Goal: Task Accomplishment & Management: Use online tool/utility

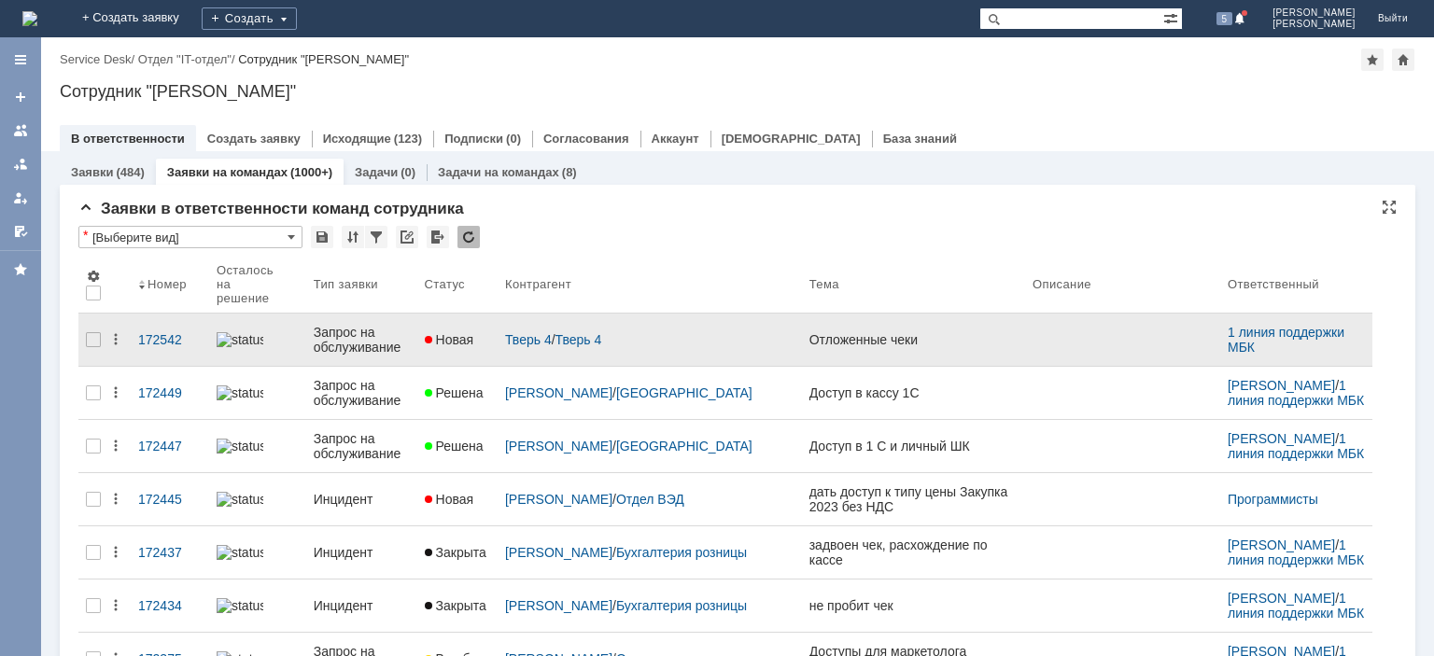
click at [360, 335] on div "Запрос на обслуживание" at bounding box center [362, 340] width 96 height 30
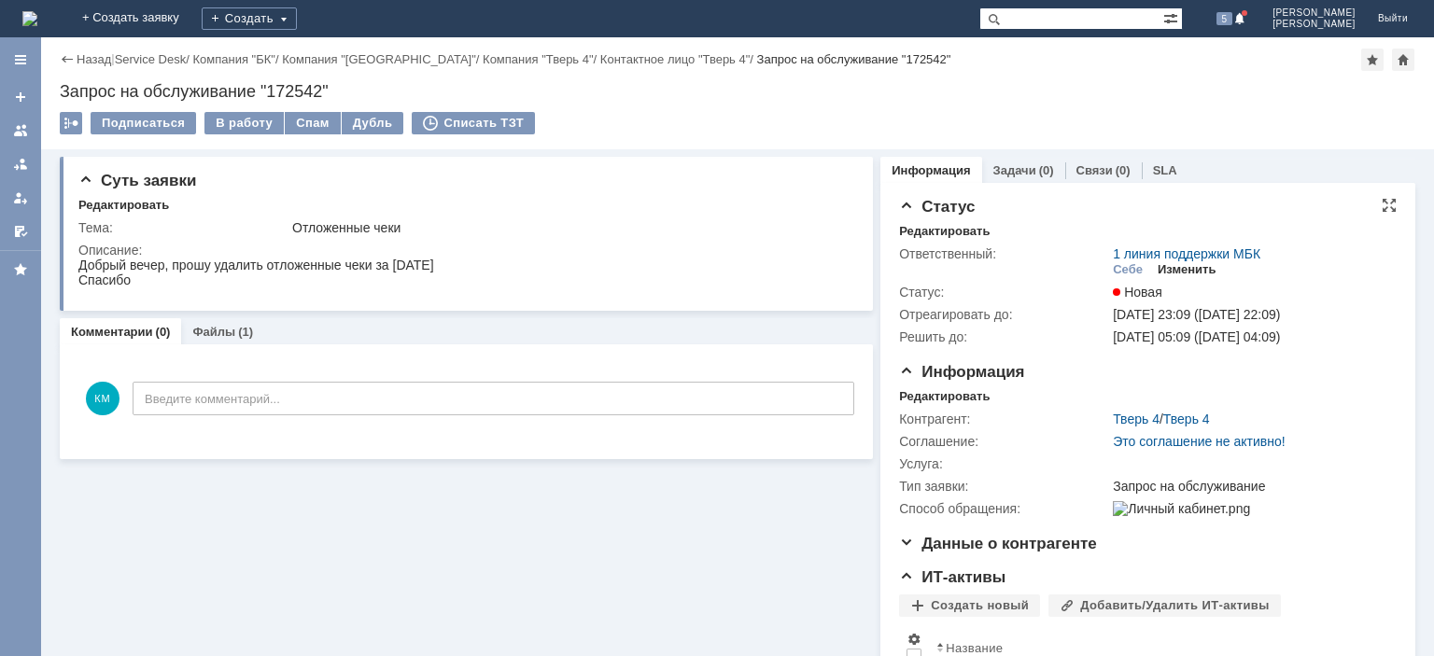
click at [1177, 268] on div "Изменить" at bounding box center [1186, 269] width 59 height 15
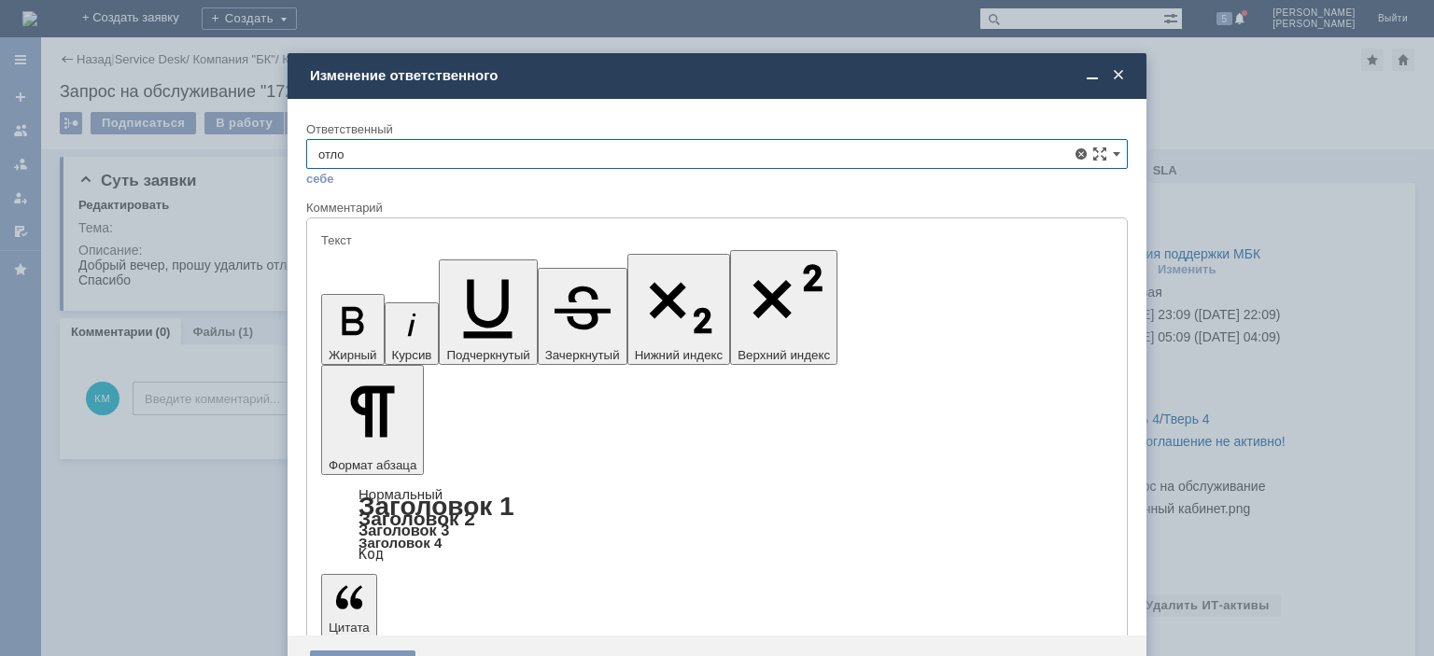
click at [453, 263] on span "Отложенные чеки" at bounding box center [716, 259] width 797 height 15
type input "Отложенные чеки"
click at [386, 651] on div "Сохранить" at bounding box center [362, 666] width 105 height 30
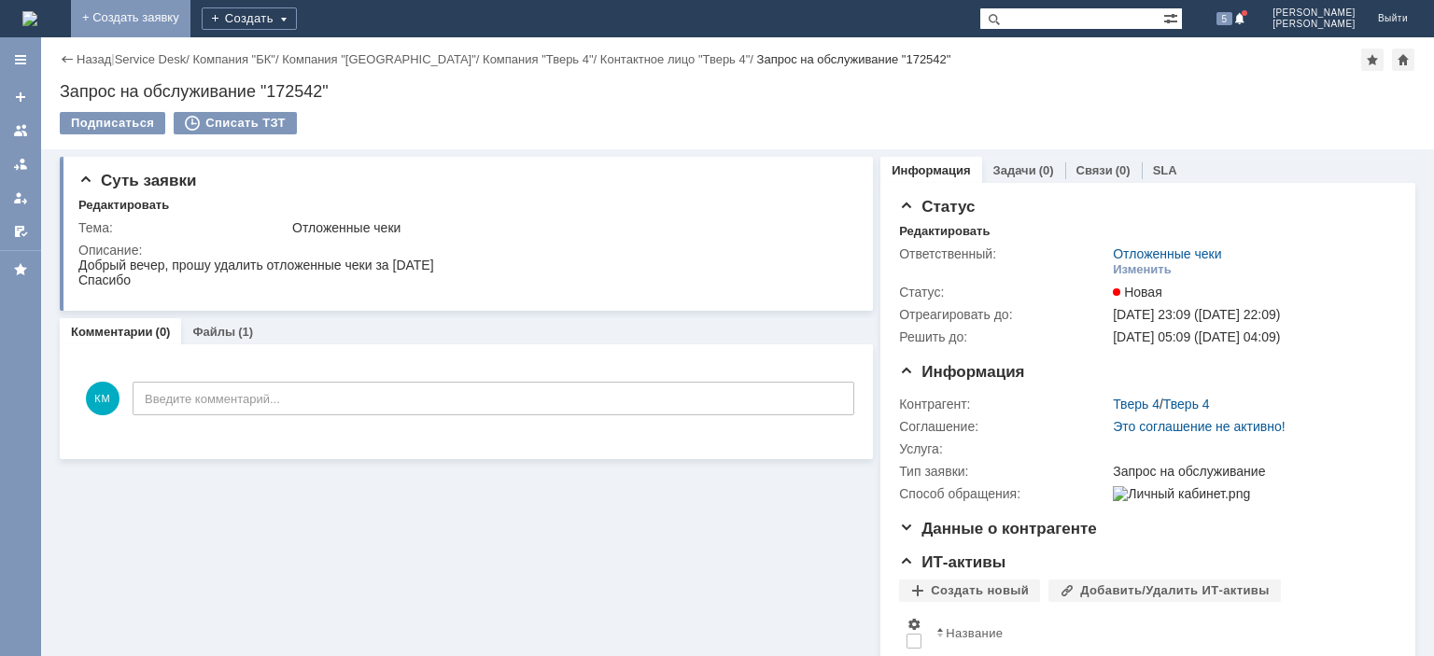
click at [190, 17] on link "+ Создать заявку" at bounding box center [130, 18] width 119 height 37
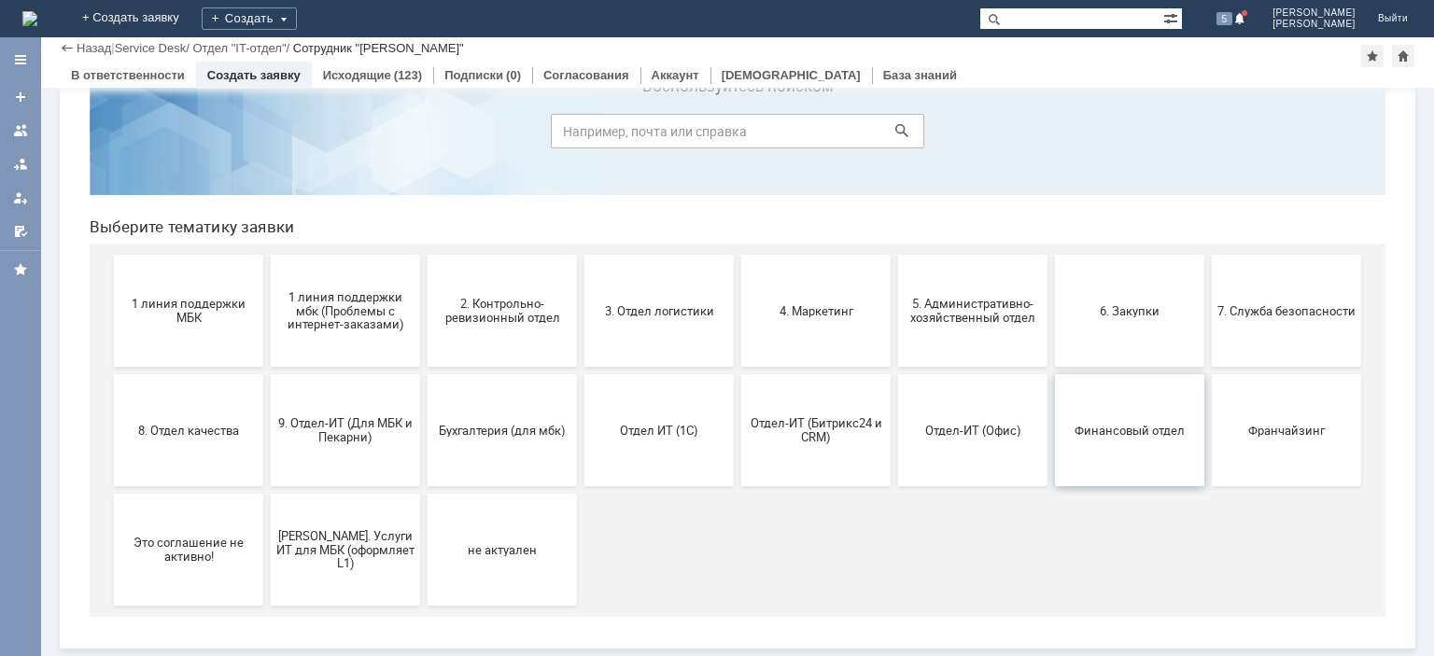
scroll to position [78, 0]
click at [1276, 437] on span "Франчайзинг" at bounding box center [1286, 431] width 138 height 14
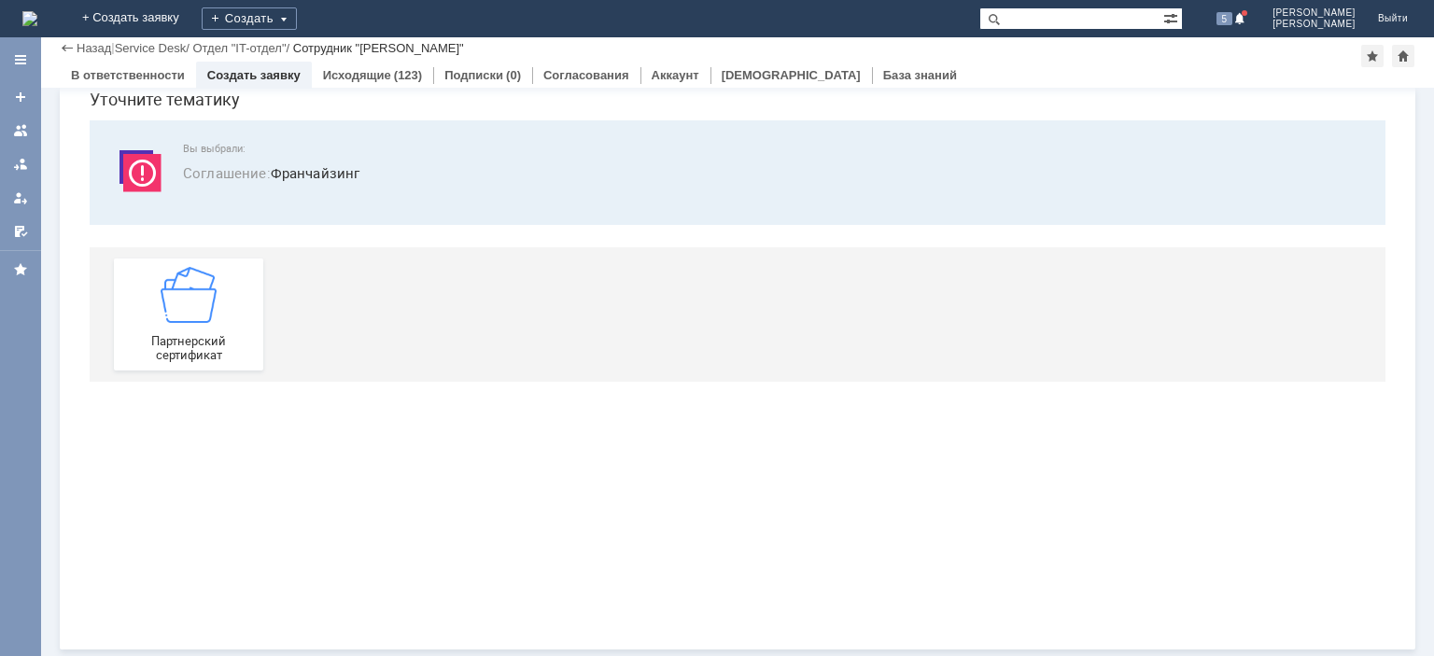
scroll to position [0, 0]
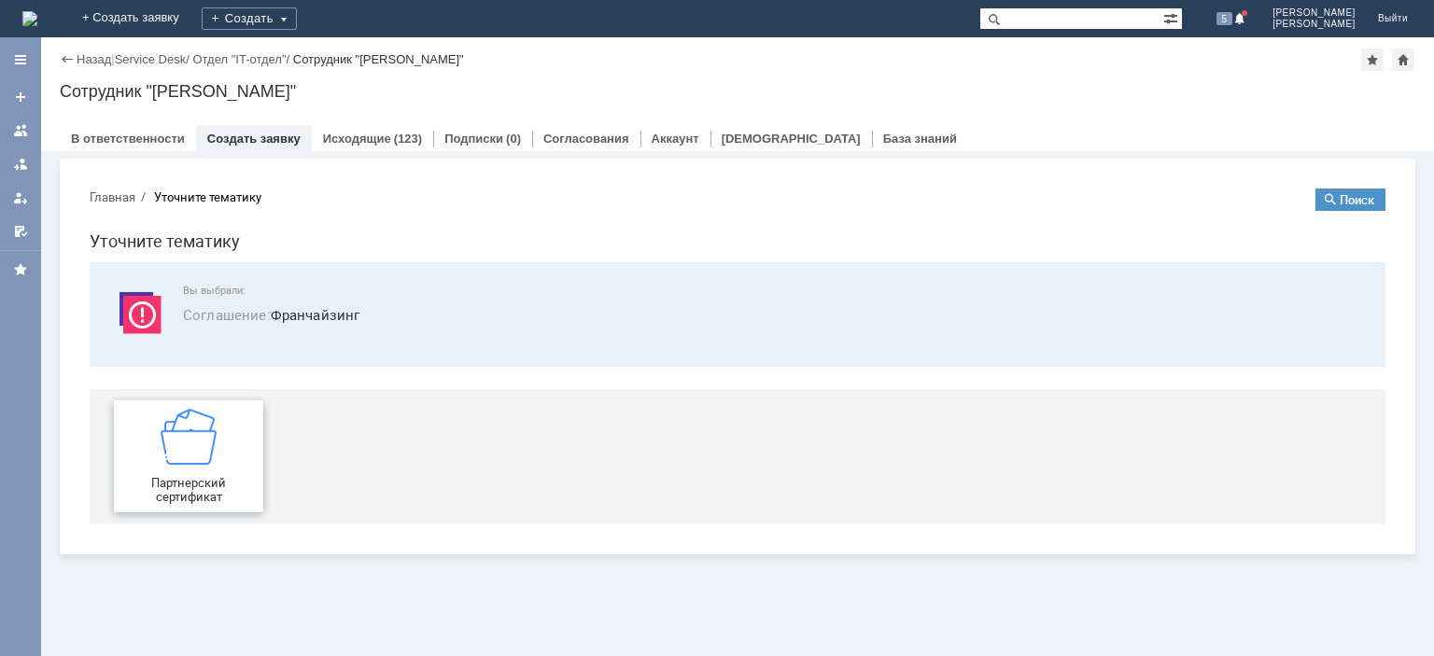
click at [224, 430] on div "Партнерский сертификат" at bounding box center [188, 456] width 138 height 95
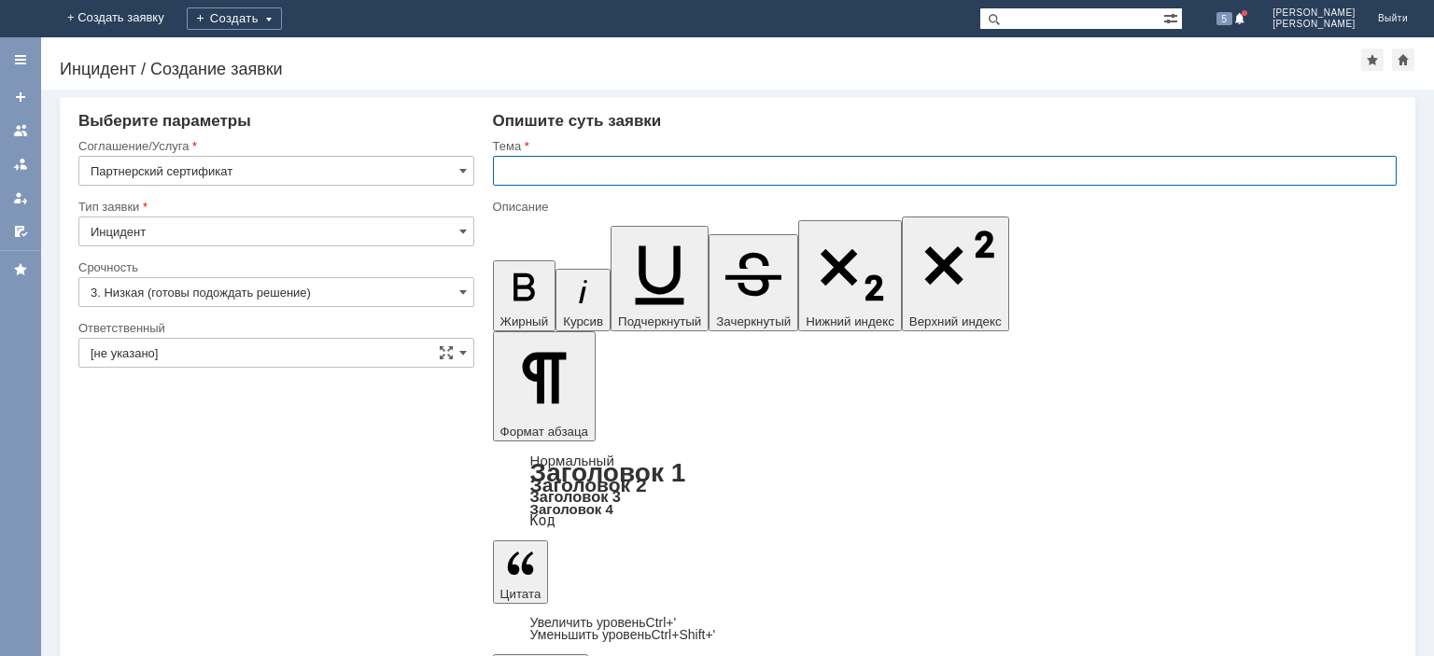
click at [616, 170] on input "text" at bounding box center [944, 171] width 903 height 30
type input "Погашение сертификатов"
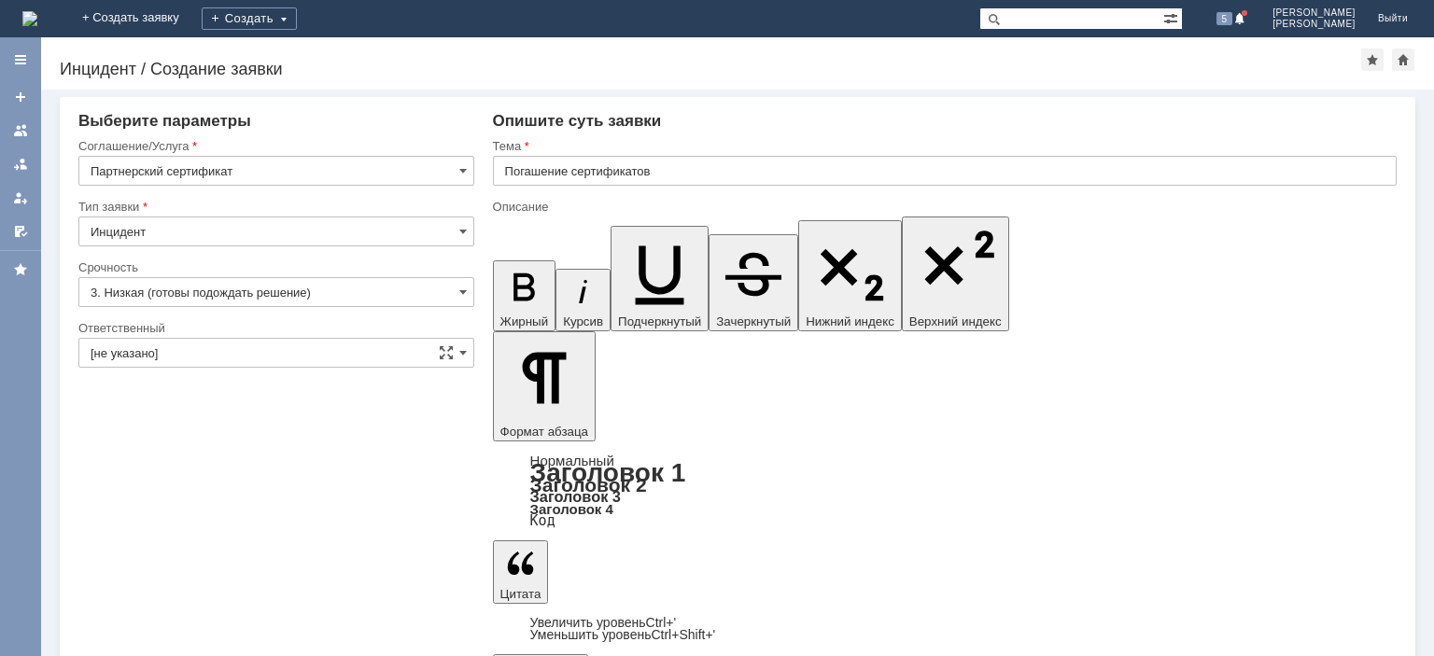
scroll to position [133, 7]
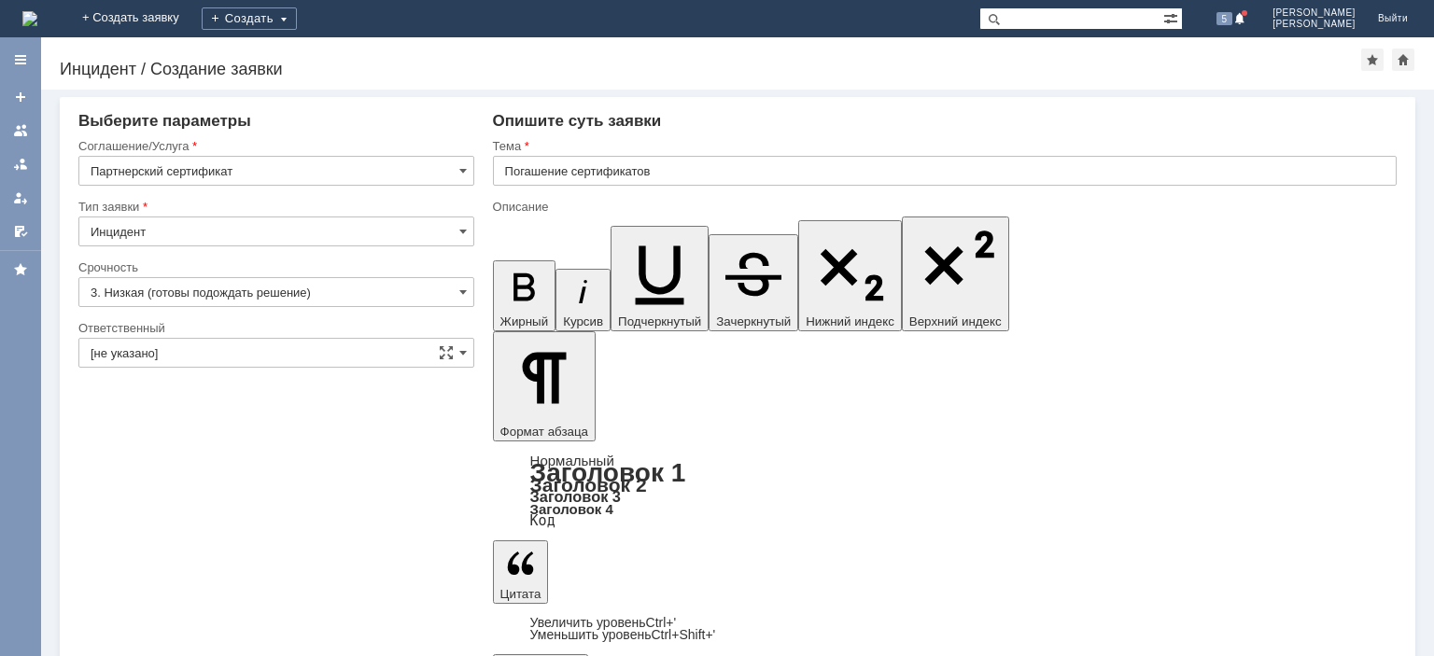
drag, startPoint x: 571, startPoint y: 5576, endPoint x: 845, endPoint y: 5583, distance: 273.6
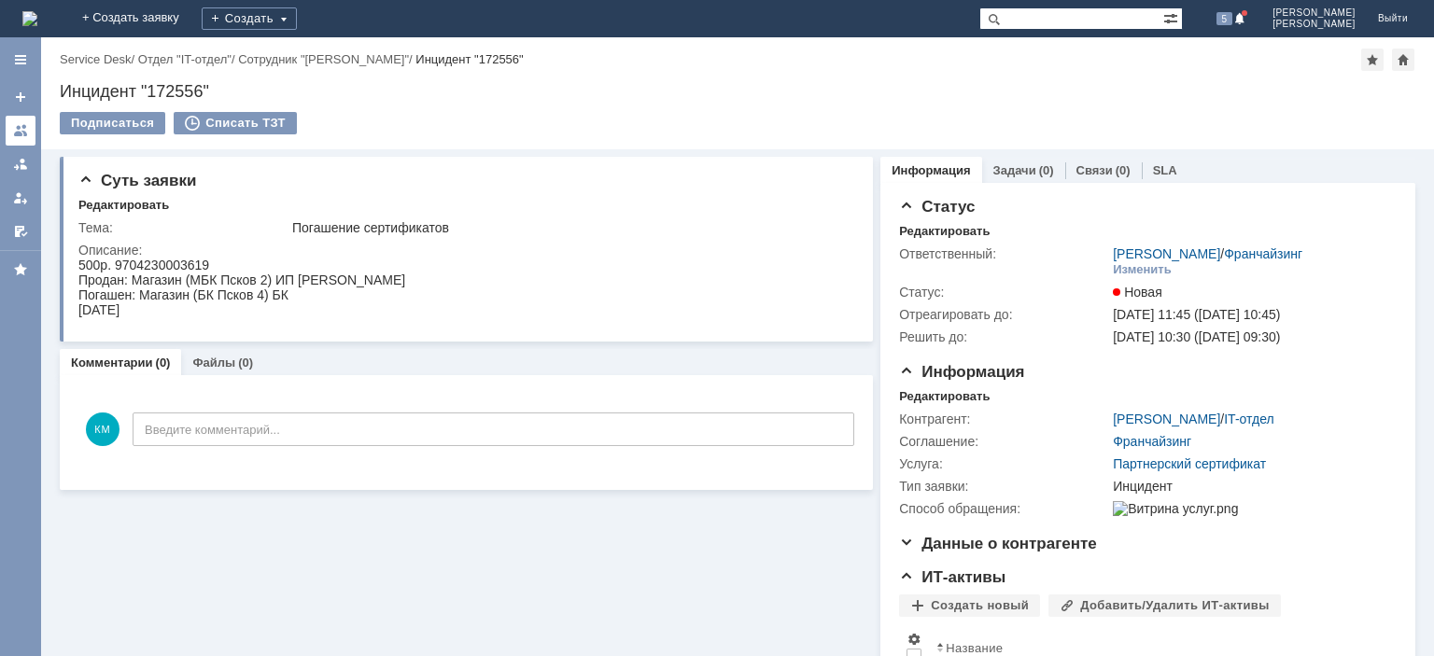
click at [28, 133] on div at bounding box center [20, 130] width 15 height 15
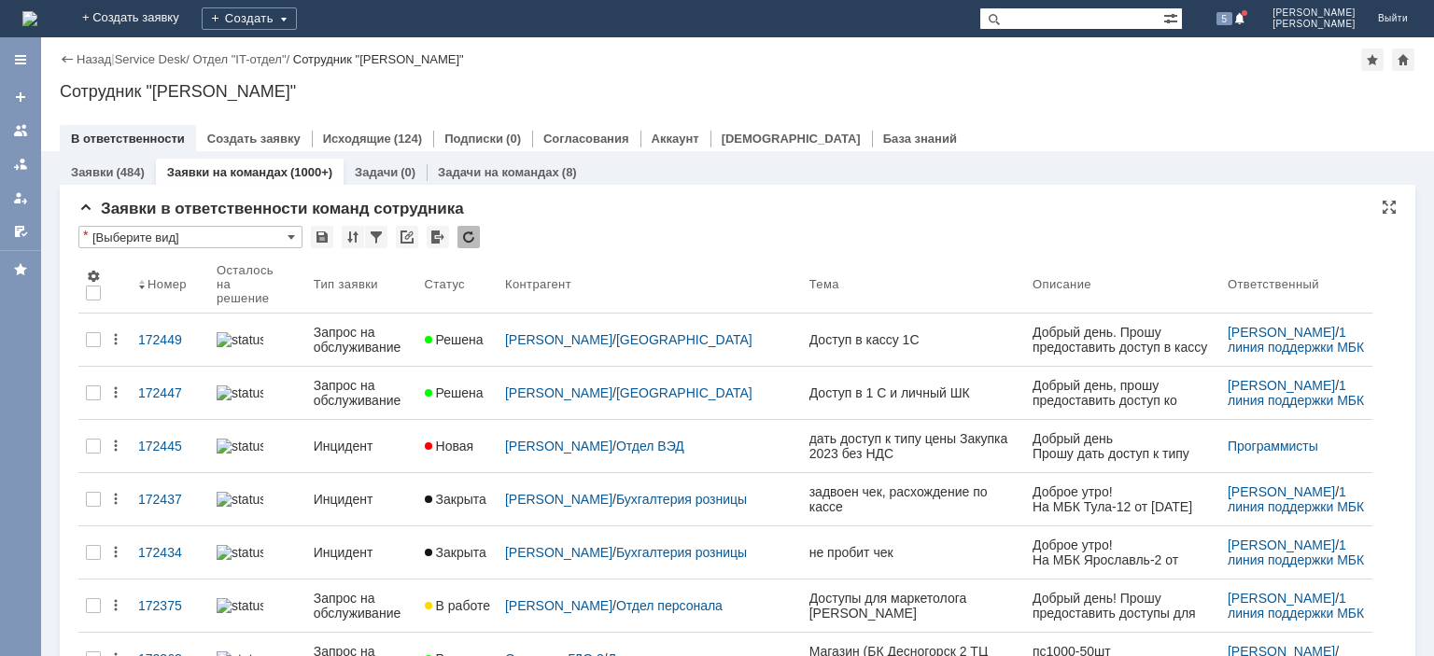
click at [469, 236] on div at bounding box center [468, 237] width 22 height 22
click at [470, 236] on div at bounding box center [468, 237] width 22 height 22
